Goal: Transaction & Acquisition: Download file/media

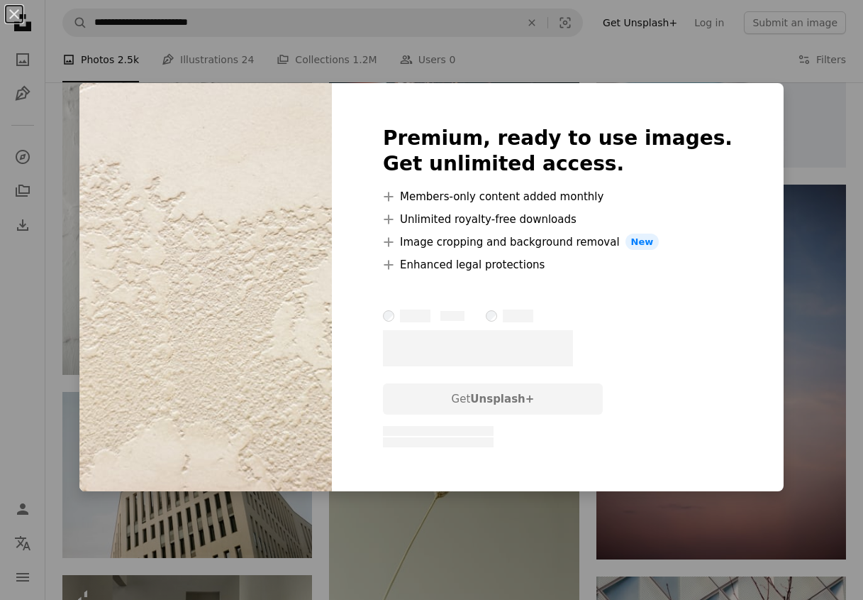
scroll to position [7987, 0]
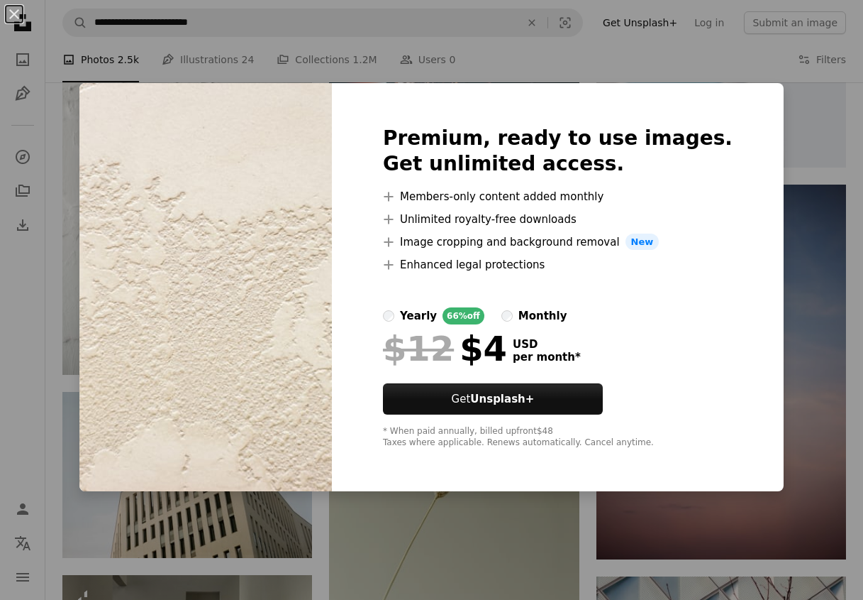
click at [783, 116] on div "An X shape Premium, ready to use images. Get unlimited access. A plus sign Memb…" at bounding box center [431, 300] width 863 height 600
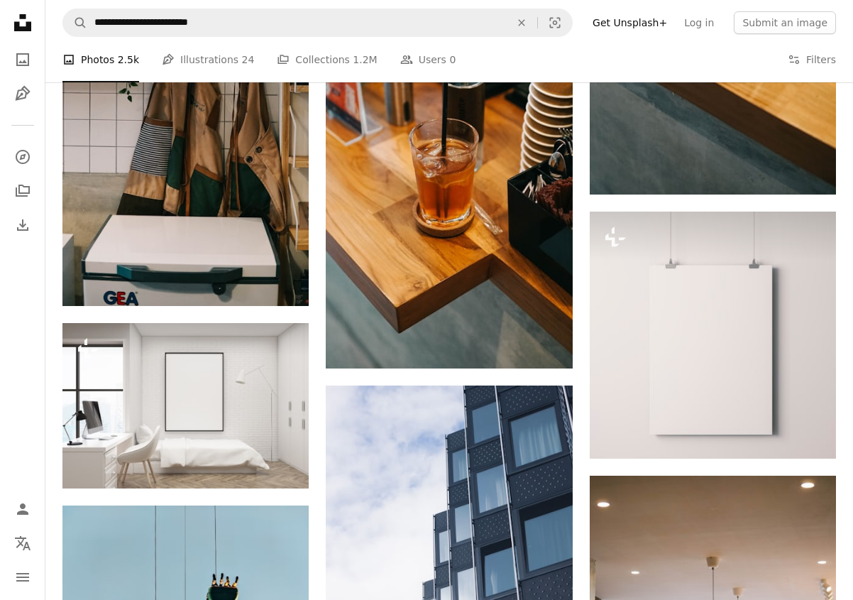
scroll to position [14657, 0]
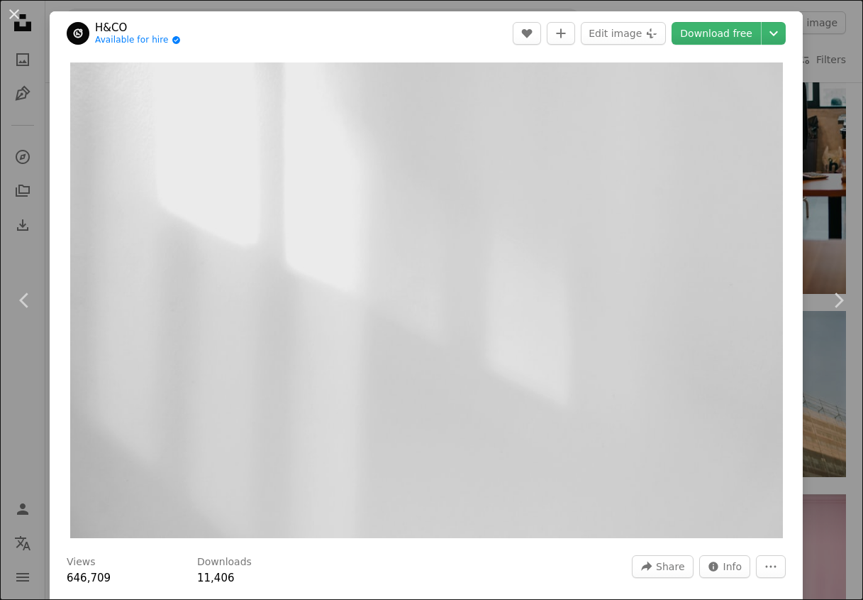
drag, startPoint x: 805, startPoint y: 98, endPoint x: 678, endPoint y: 163, distance: 142.2
click at [805, 97] on div "An X shape Chevron left Chevron right H&CO Available for hire A checkmark insid…" at bounding box center [431, 300] width 863 height 600
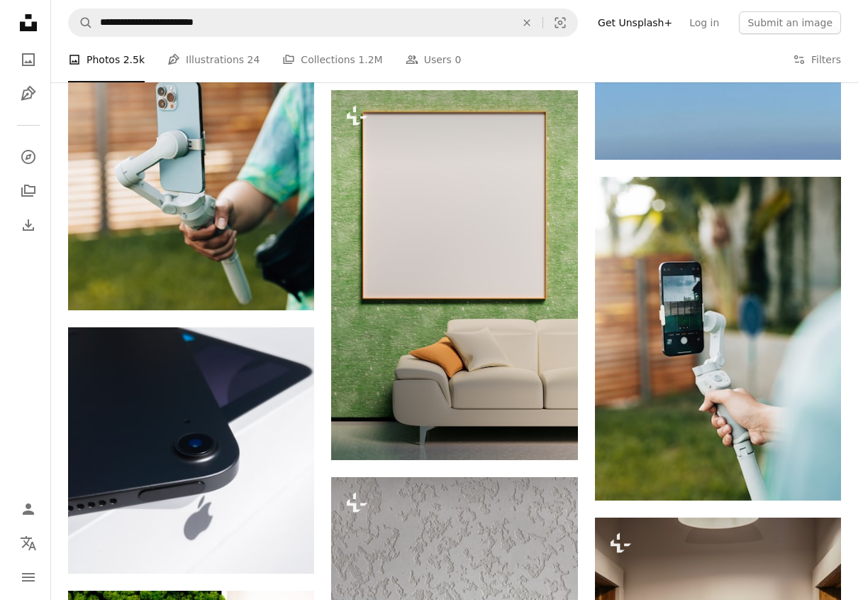
scroll to position [17495, 0]
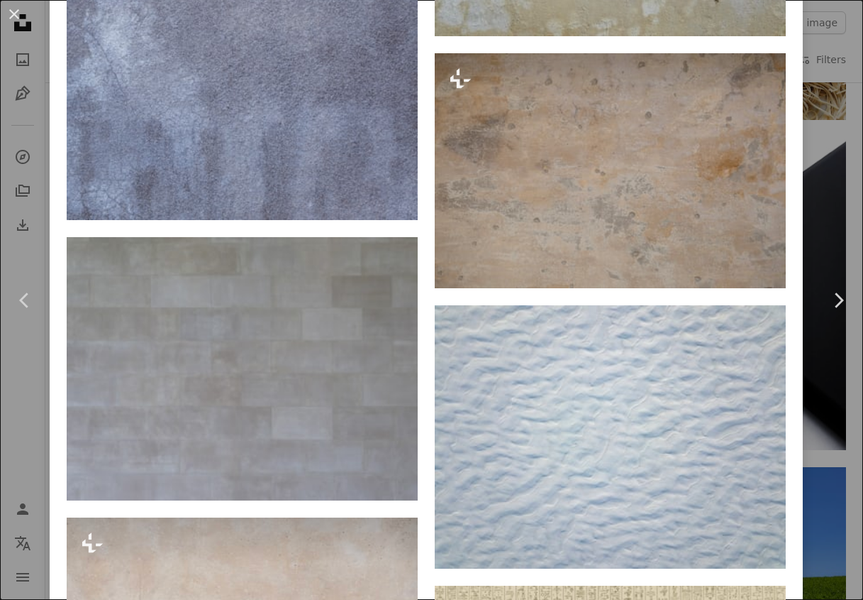
scroll to position [6563, 0]
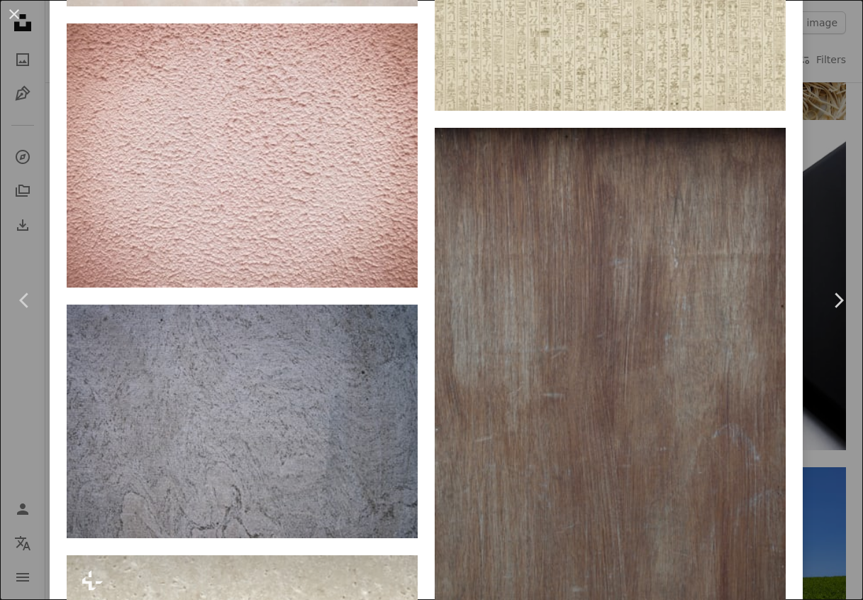
click at [814, 358] on link "Chevron right" at bounding box center [839, 300] width 50 height 136
click at [816, 56] on div "An X shape Chevron left Chevron right [PERSON_NAME] igornevzgliad A heart A plu…" at bounding box center [431, 300] width 863 height 600
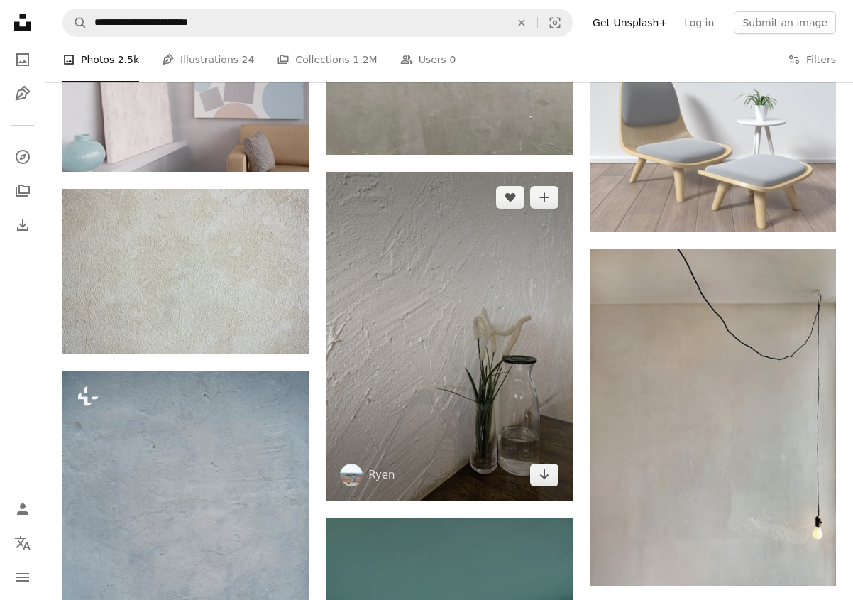
scroll to position [18062, 0]
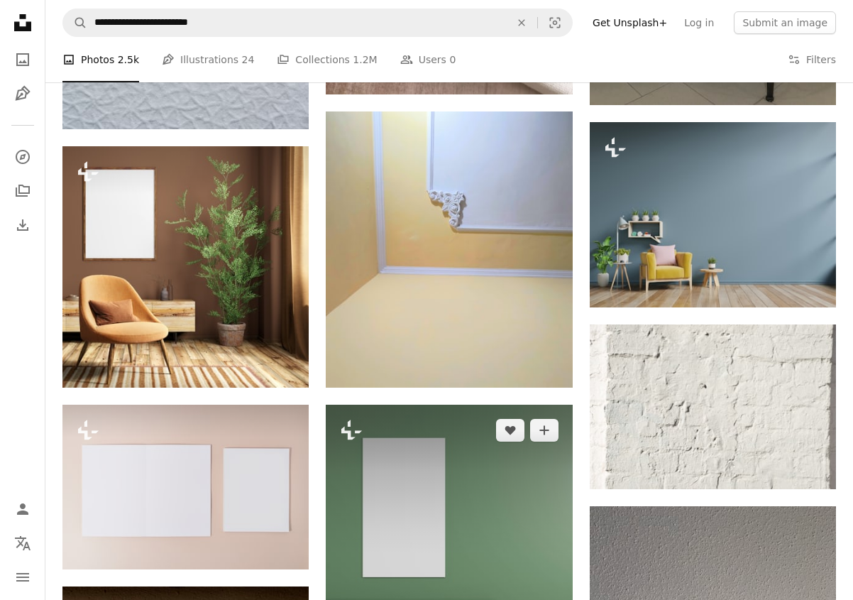
scroll to position [22603, 0]
